Goal: Navigation & Orientation: Find specific page/section

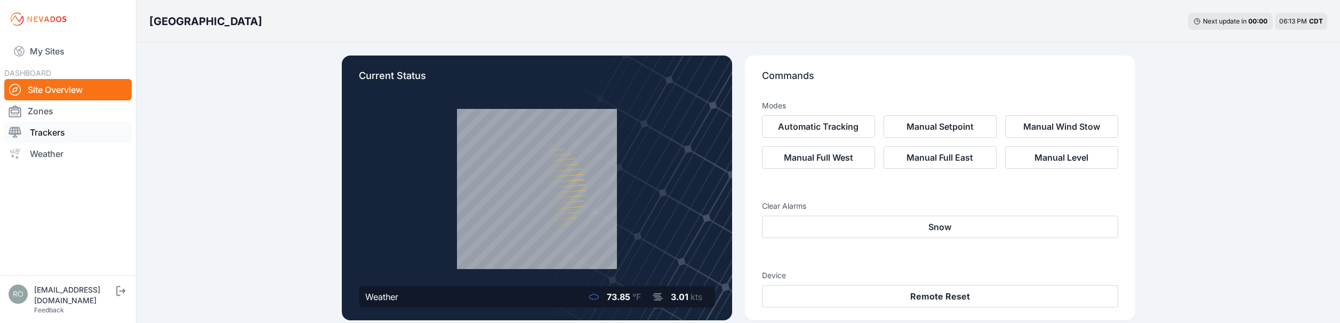
click at [36, 133] on link "Trackers" at bounding box center [67, 132] width 127 height 21
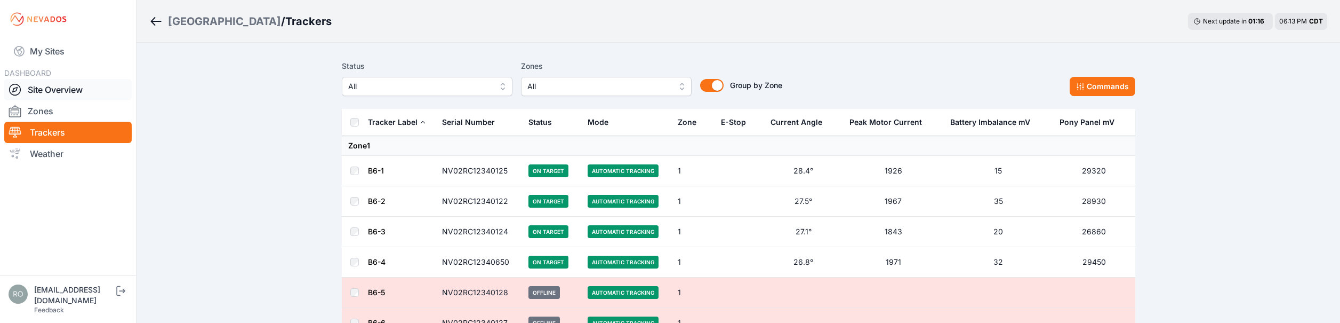
click at [53, 93] on link "Site Overview" at bounding box center [67, 89] width 127 height 21
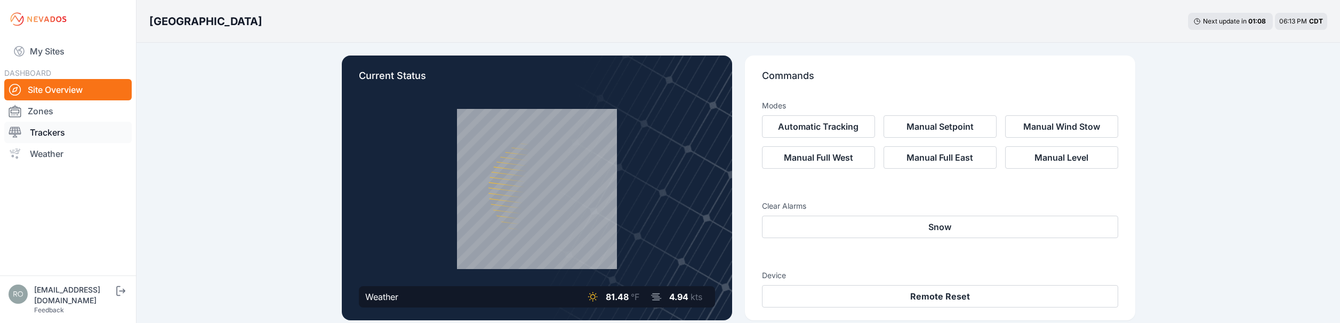
click at [15, 128] on icon at bounding box center [15, 132] width 12 height 11
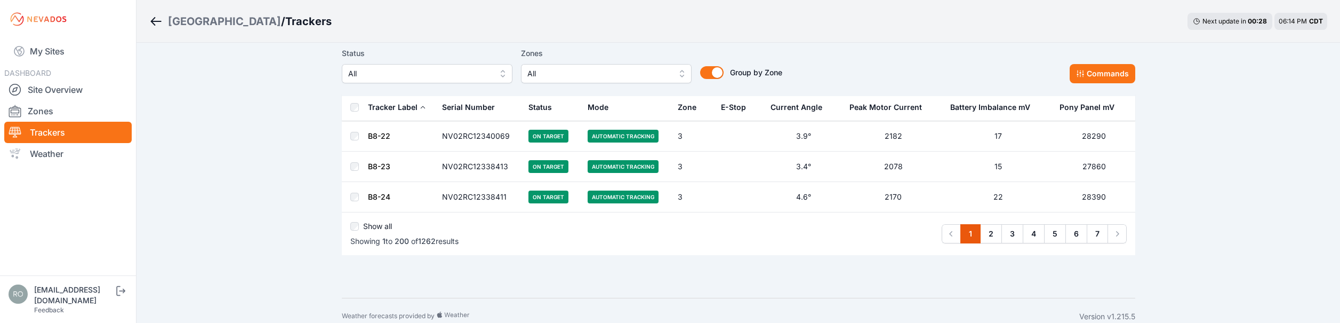
scroll to position [6072, 0]
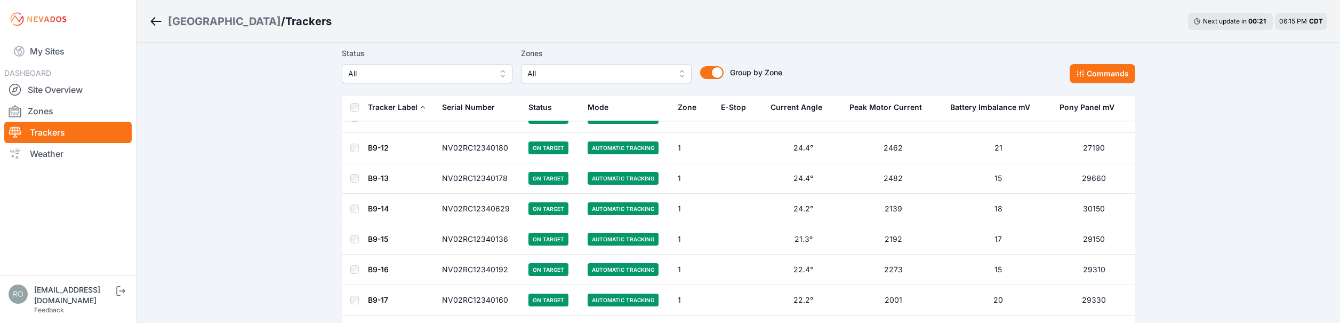
scroll to position [746, 0]
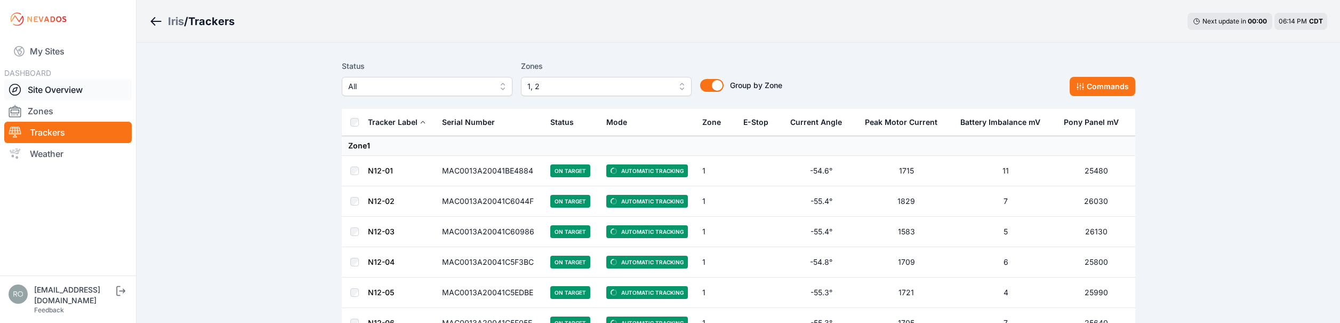
click at [17, 87] on icon at bounding box center [14, 89] width 5 height 5
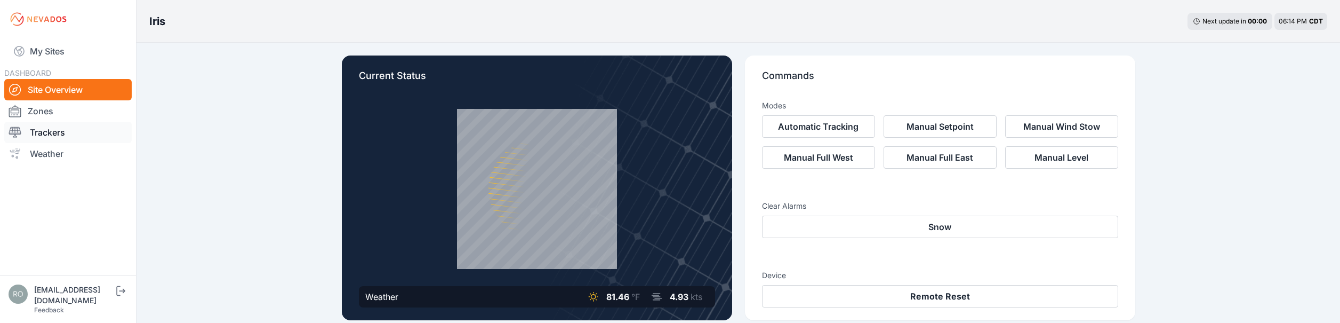
click at [15, 128] on icon at bounding box center [15, 132] width 13 height 13
